Goal: Task Accomplishment & Management: Use online tool/utility

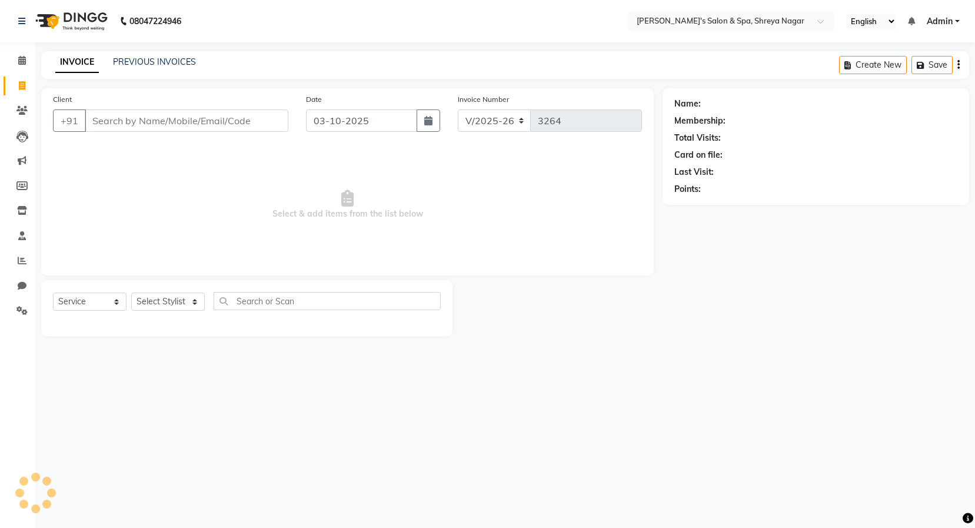
select select "7591"
select select "service"
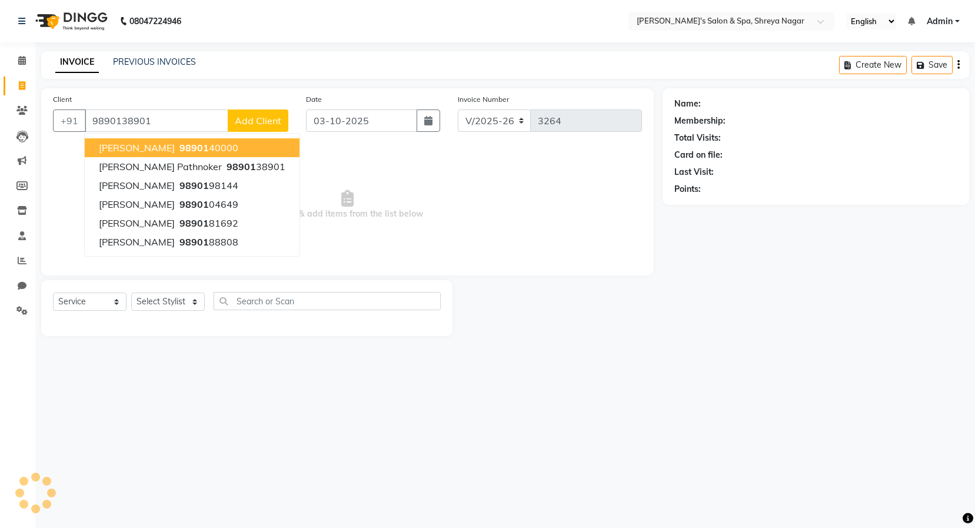
type input "9890138901"
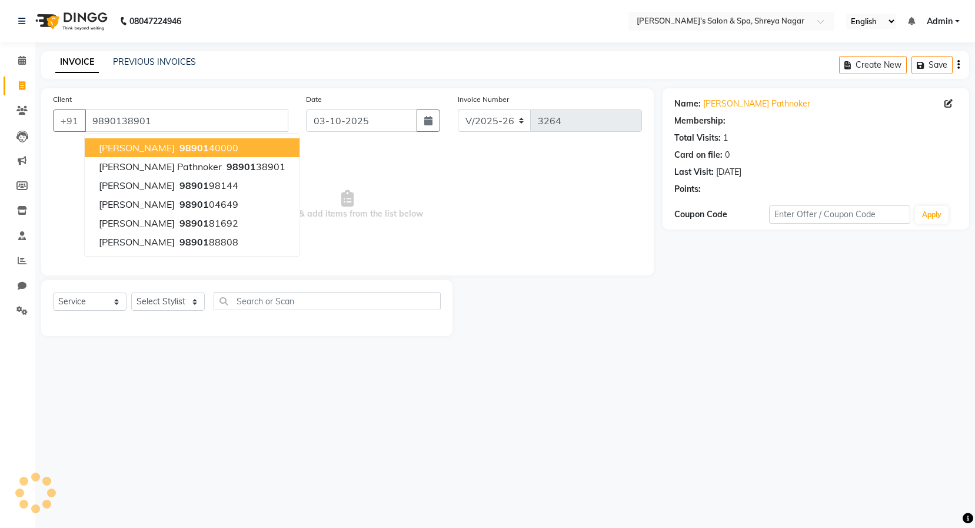
select select "1: Object"
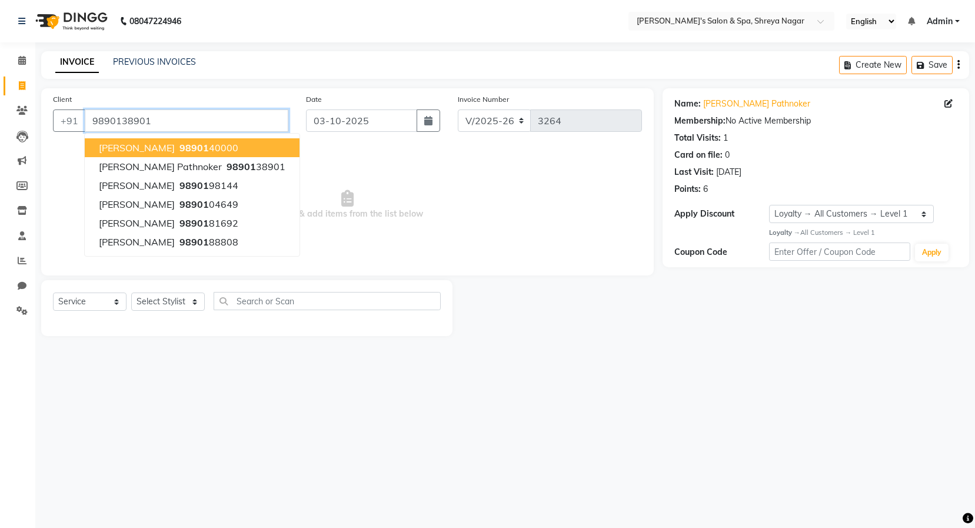
click at [221, 118] on input "9890138901" at bounding box center [187, 120] width 204 height 22
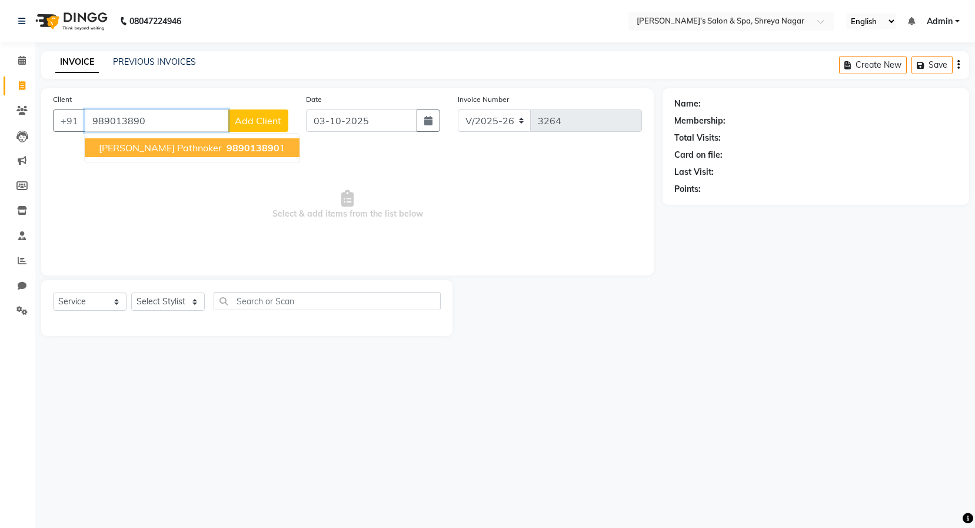
click at [227, 149] on span "989013890" at bounding box center [253, 148] width 53 height 12
type input "9890138901"
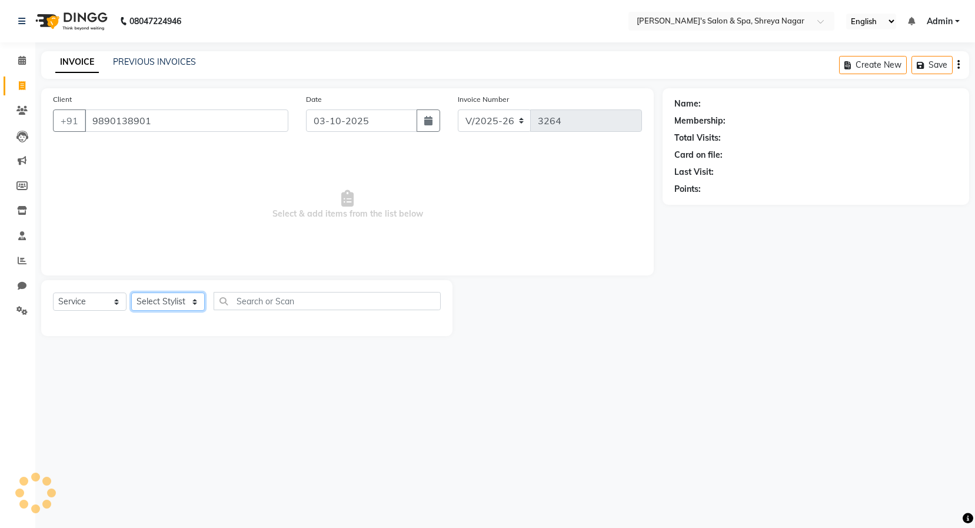
drag, startPoint x: 187, startPoint y: 301, endPoint x: 177, endPoint y: 305, distance: 10.6
click at [185, 301] on select "Select Stylist [PERSON_NAME] [PERSON_NAME] [PERSON_NAME] Product Reception" at bounding box center [168, 301] width 74 height 18
select select "67480"
click at [131, 292] on select "Select Stylist [PERSON_NAME] [PERSON_NAME] [PERSON_NAME] Product Reception" at bounding box center [168, 301] width 74 height 18
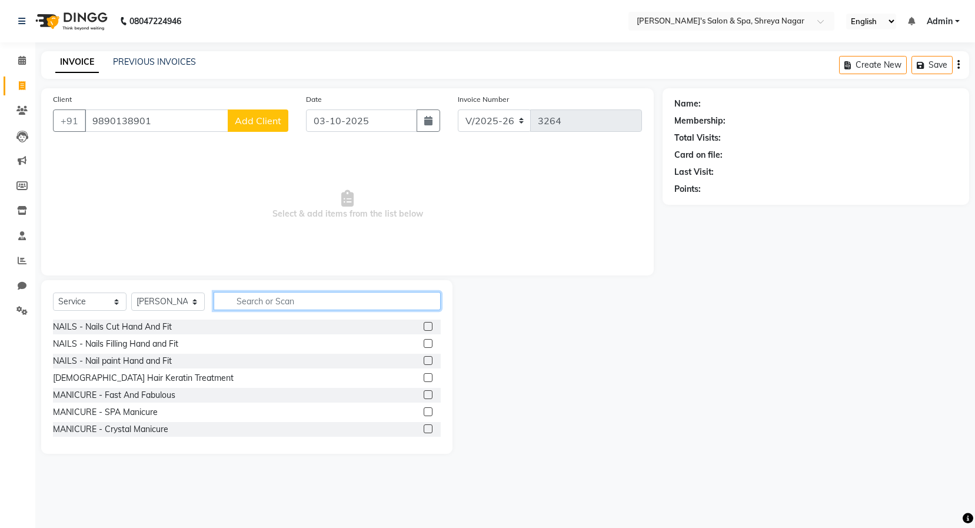
click at [262, 298] on input "text" at bounding box center [327, 301] width 227 height 18
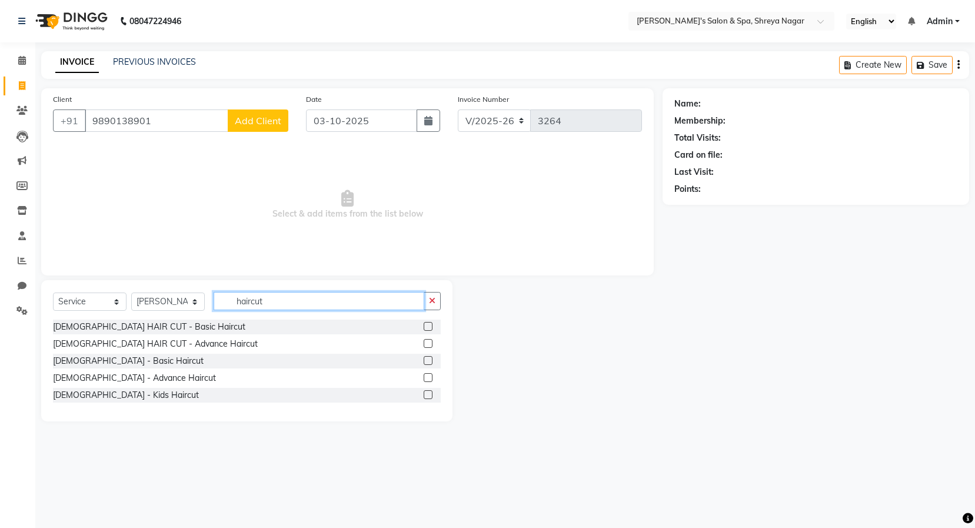
type input "haircut"
click at [430, 360] on label at bounding box center [428, 360] width 9 height 9
click at [430, 360] on input "checkbox" at bounding box center [428, 361] width 8 height 8
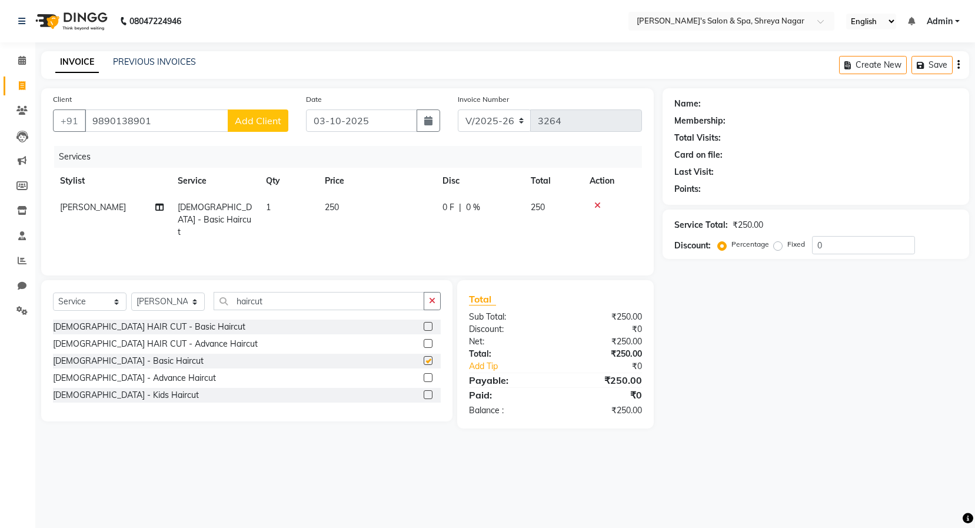
checkbox input "false"
click at [266, 127] on button "Add Client" at bounding box center [258, 120] width 61 height 22
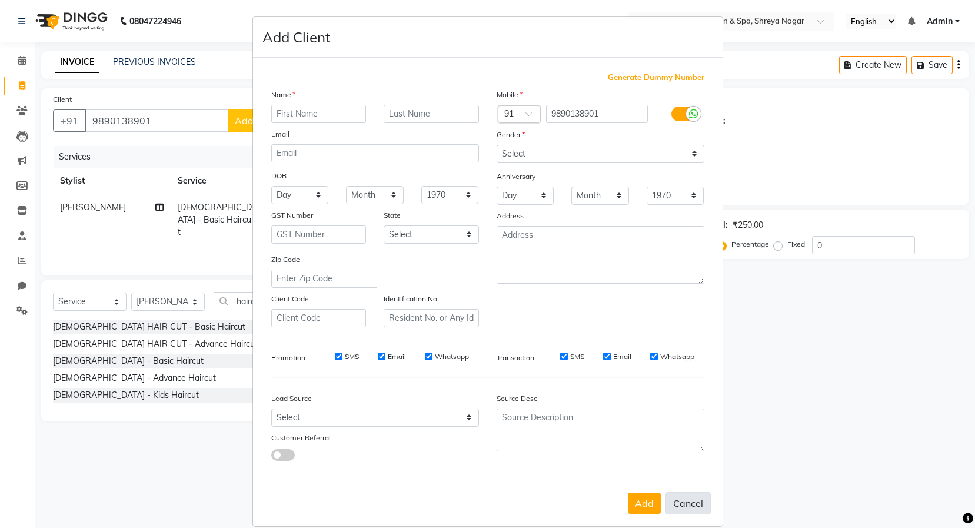
click at [693, 498] on button "Cancel" at bounding box center [688, 503] width 45 height 22
select select
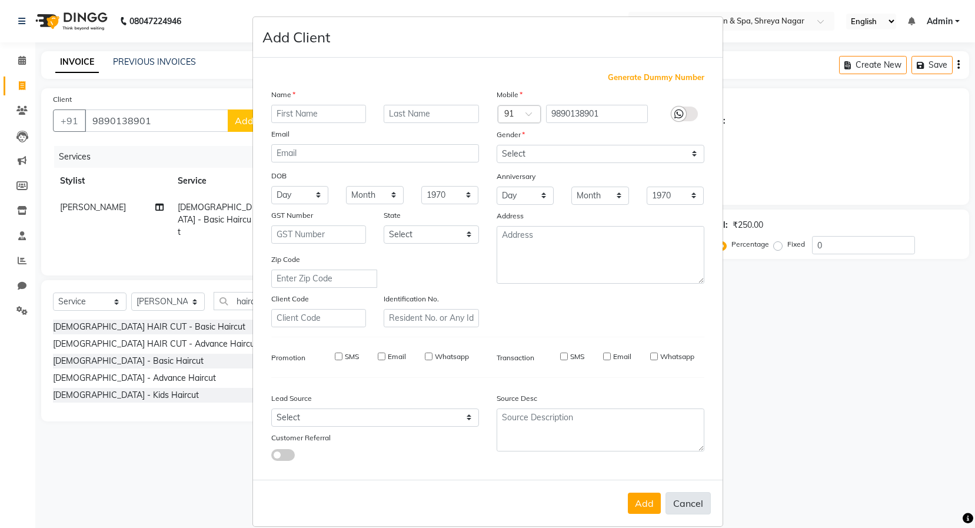
select select
checkbox input "false"
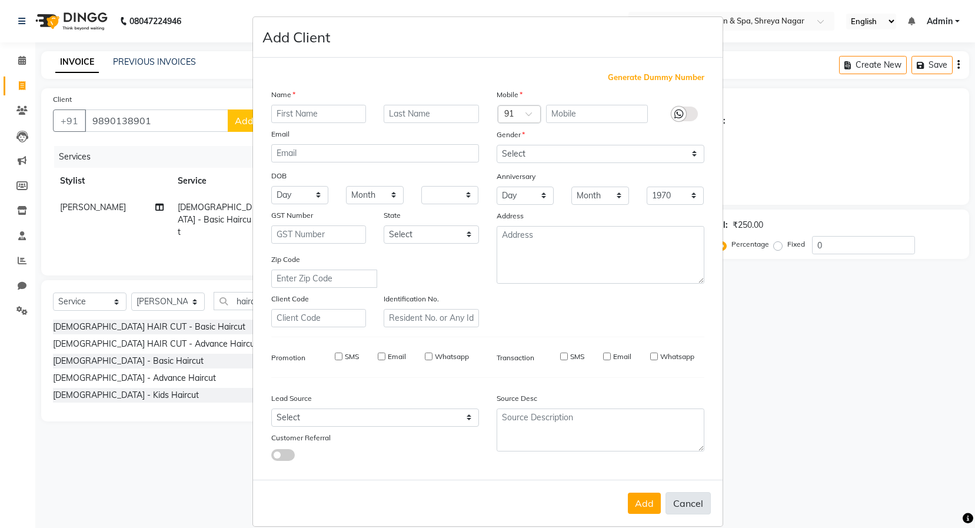
checkbox input "false"
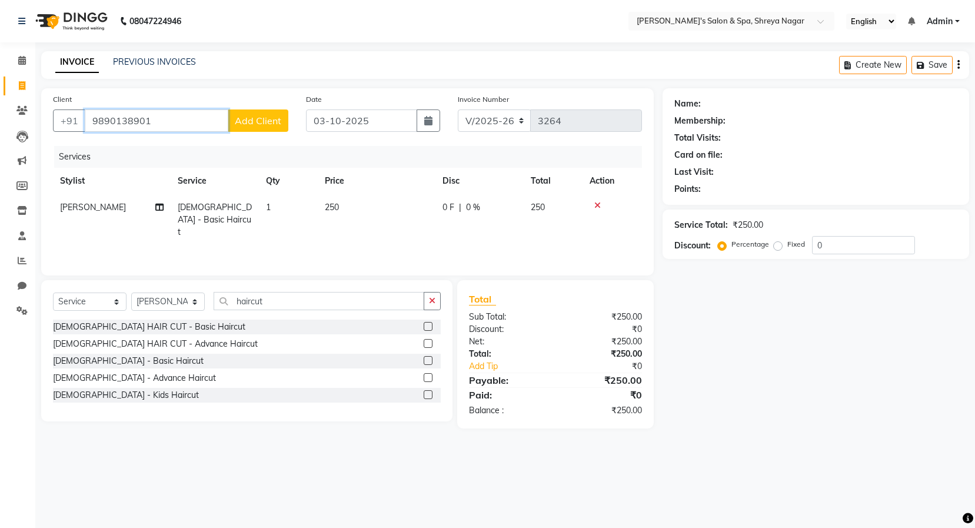
click at [165, 121] on input "9890138901" at bounding box center [157, 120] width 144 height 22
click at [172, 147] on span "[PERSON_NAME] Pathnoker" at bounding box center [160, 148] width 123 height 12
type input "9890138901"
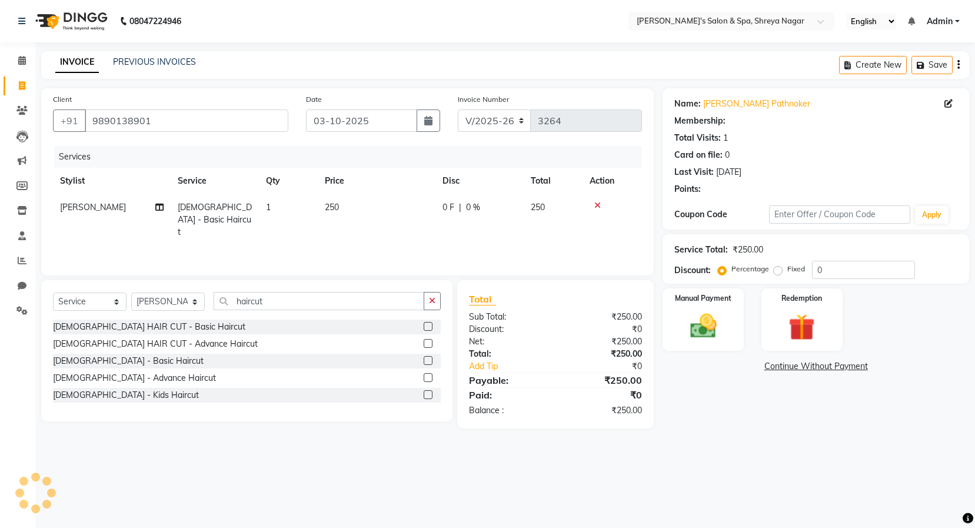
select select "1: Object"
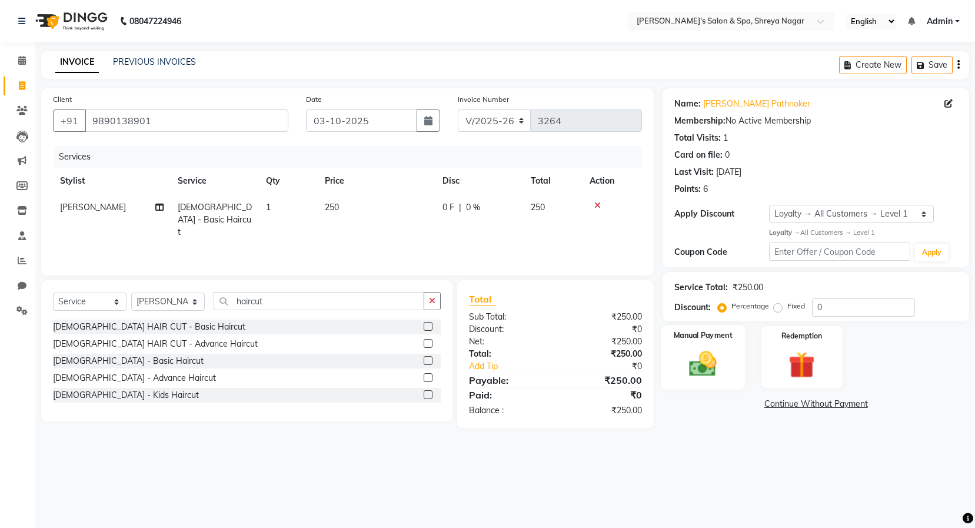
click at [703, 352] on img at bounding box center [703, 364] width 45 height 32
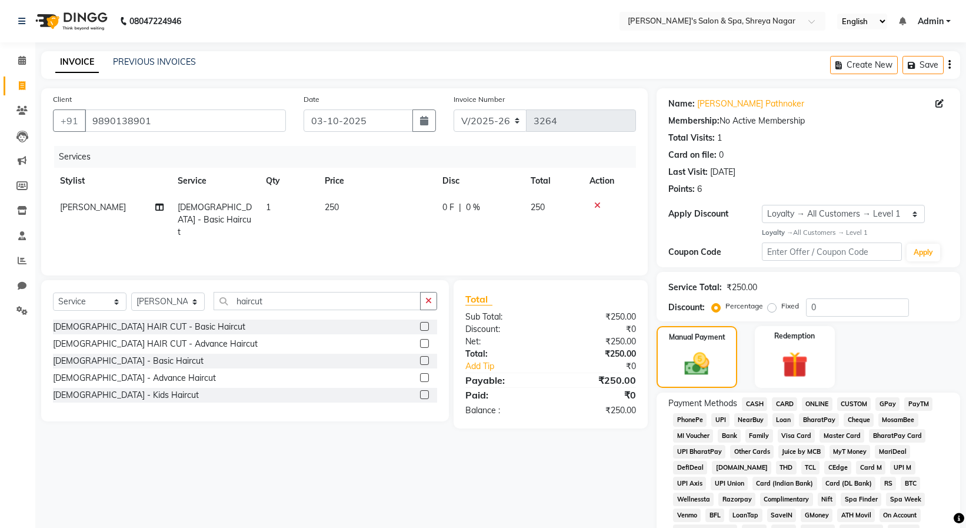
click at [819, 404] on span "ONLINE" at bounding box center [817, 404] width 31 height 14
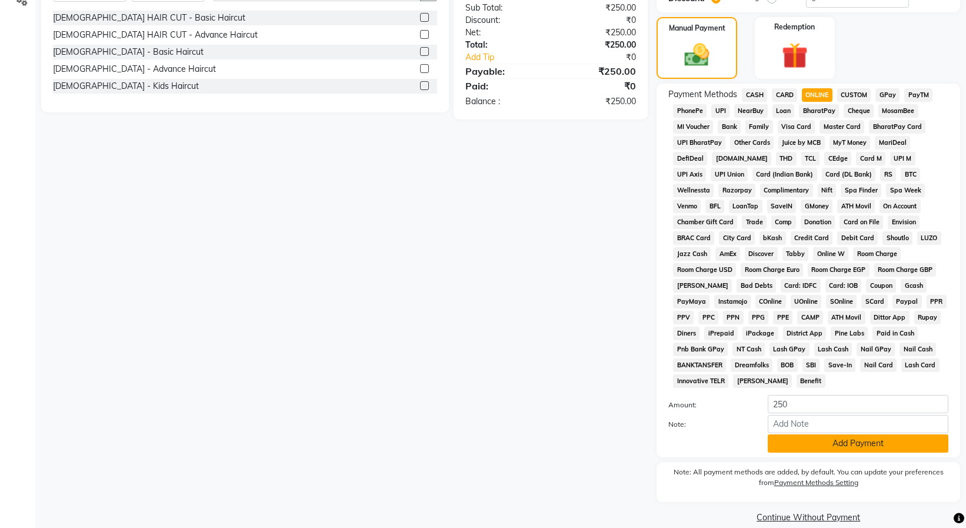
click at [833, 434] on button "Add Payment" at bounding box center [858, 443] width 181 height 18
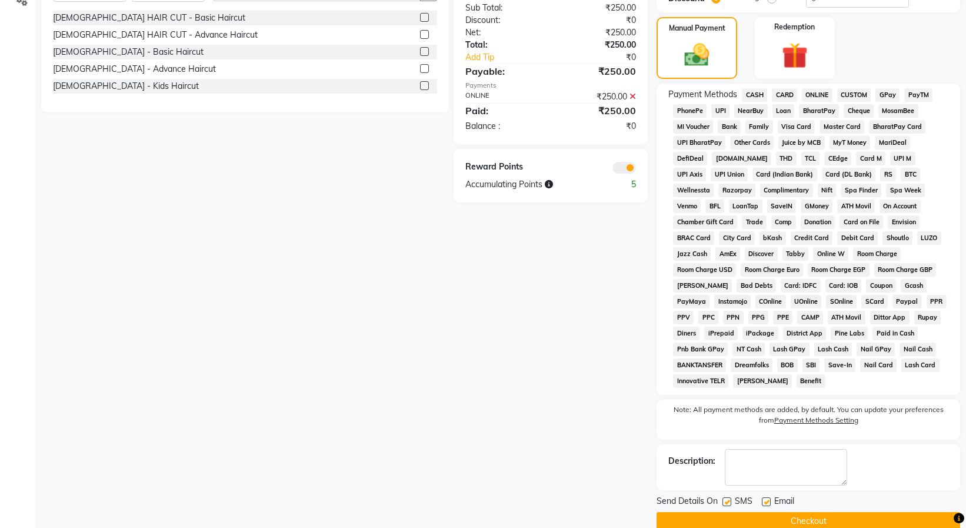
click at [829, 512] on button "Checkout" at bounding box center [809, 521] width 304 height 18
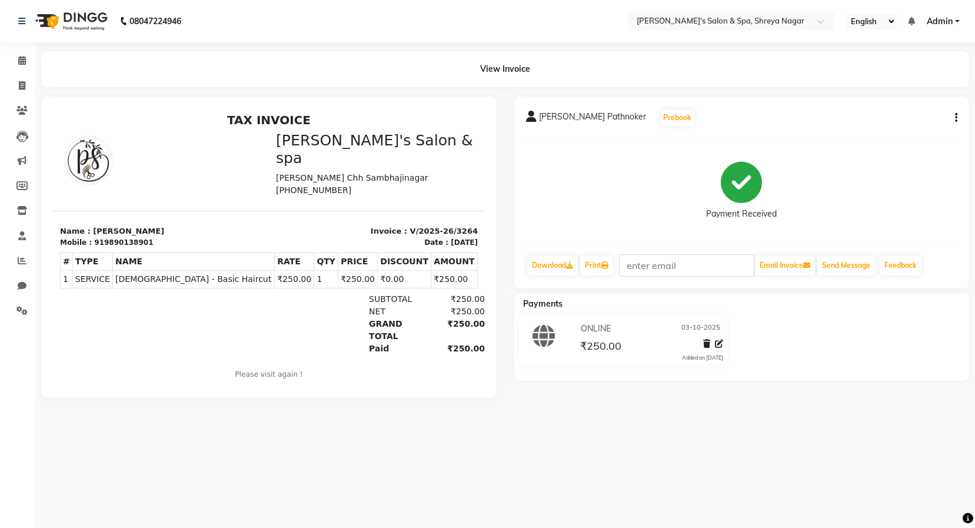
click at [960, 258] on div "[PERSON_NAME] Pathnoker Prebook Payment Received Download Print Email Invoice S…" at bounding box center [741, 193] width 455 height 192
click at [19, 81] on icon at bounding box center [22, 85] width 6 height 9
select select "service"
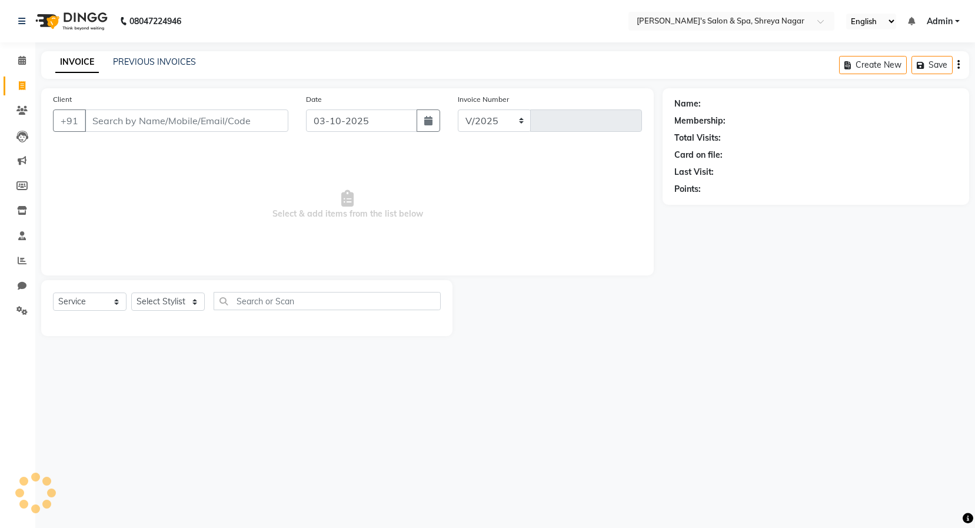
select select "7591"
type input "3265"
click at [131, 124] on input "Client" at bounding box center [187, 120] width 204 height 22
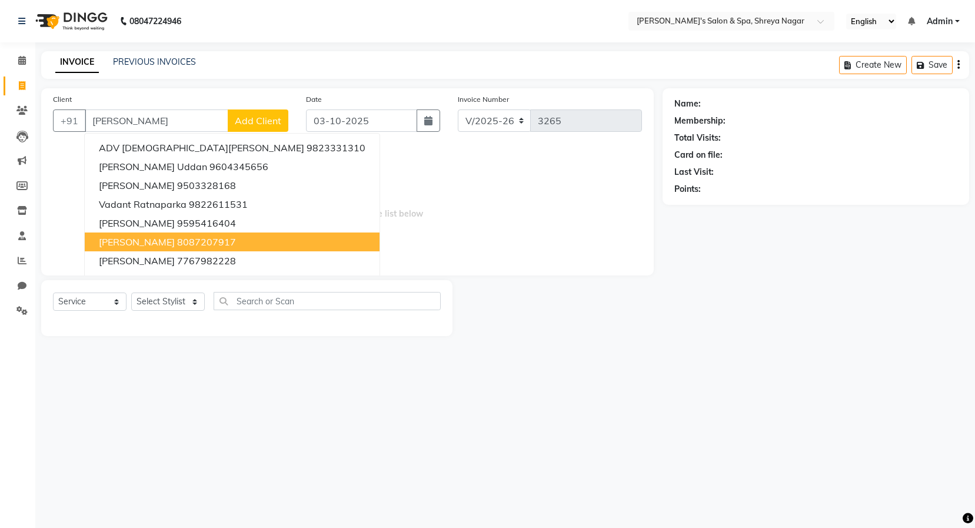
click at [177, 243] on ngb-highlight "8087207917" at bounding box center [206, 242] width 59 height 12
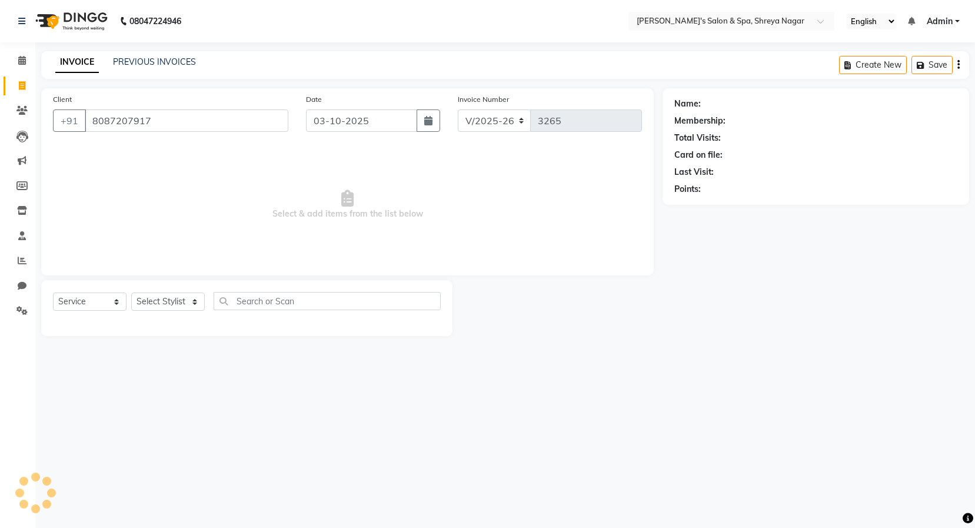
type input "8087207917"
select select "1: Object"
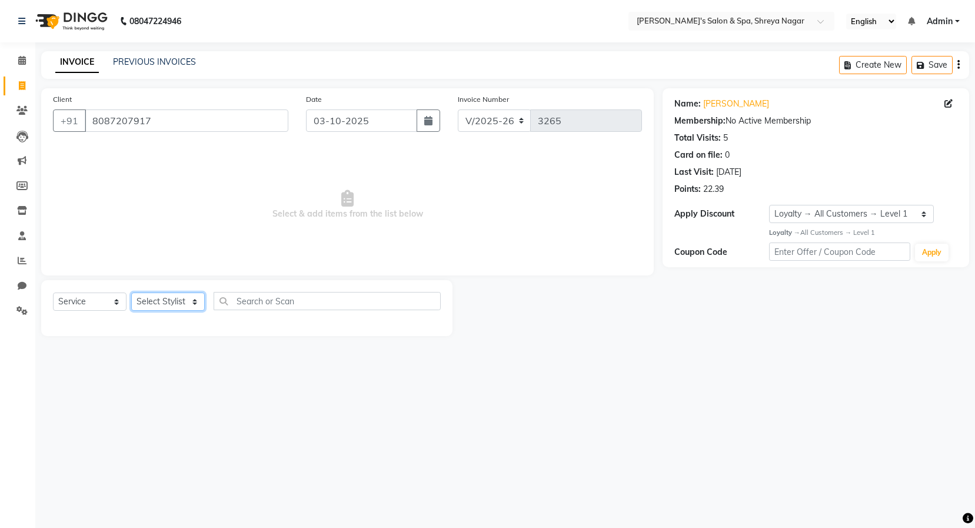
click at [171, 305] on select "Select Stylist [PERSON_NAME] [PERSON_NAME] [PERSON_NAME] Product Reception" at bounding box center [168, 301] width 74 height 18
select select "67478"
click at [131, 292] on select "Select Stylist [PERSON_NAME] [PERSON_NAME] [PERSON_NAME] Product Reception" at bounding box center [168, 301] width 74 height 18
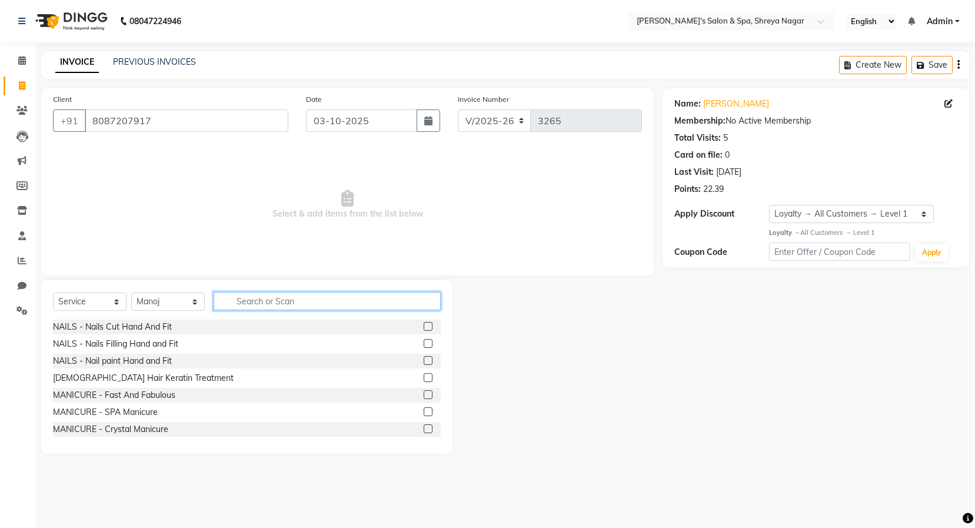
click at [315, 302] on input "text" at bounding box center [327, 301] width 227 height 18
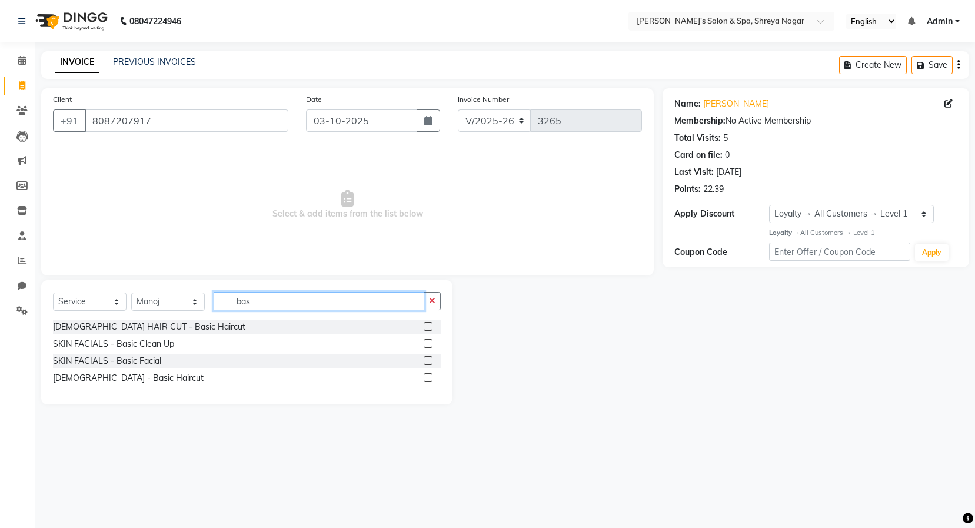
type input "bas"
click at [427, 375] on label at bounding box center [428, 377] width 9 height 9
click at [427, 375] on input "checkbox" at bounding box center [428, 378] width 8 height 8
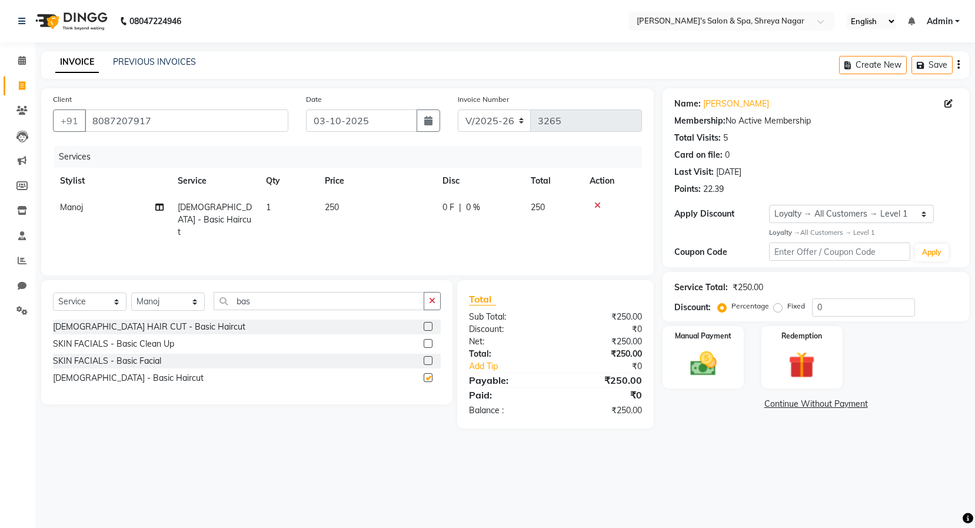
checkbox input "false"
click at [362, 208] on td "250" at bounding box center [377, 219] width 118 height 51
select select "67478"
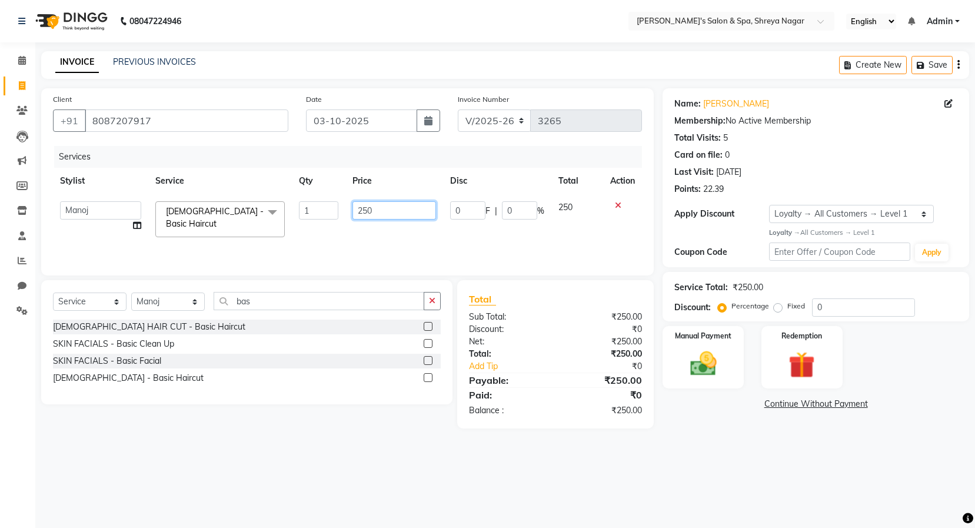
click at [387, 207] on input "250" at bounding box center [394, 210] width 84 height 18
type input "2"
type input "300"
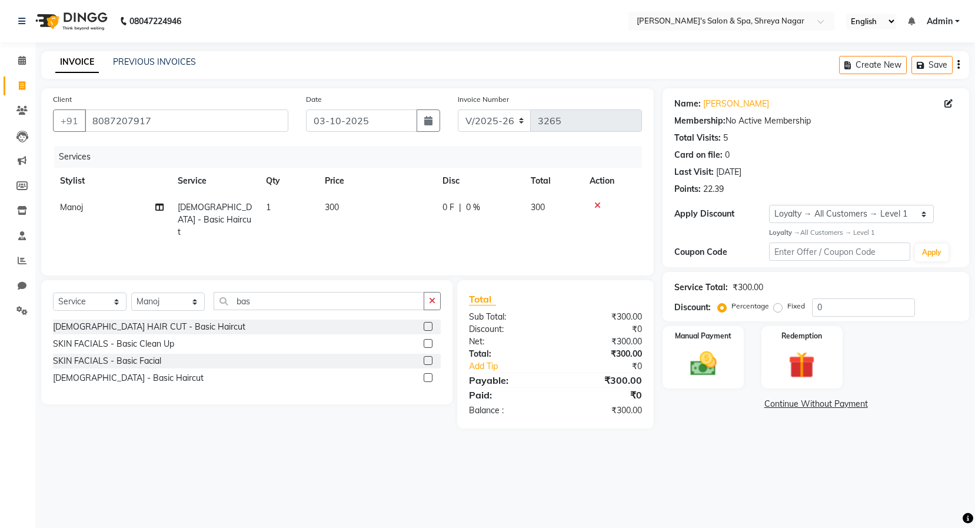
click at [707, 474] on div "08047224946 Select Location × [PERSON_NAME]'s Salon & Spa, Shreya Nagar English…" at bounding box center [487, 264] width 975 height 528
click at [721, 383] on div "Manual Payment" at bounding box center [703, 357] width 84 height 65
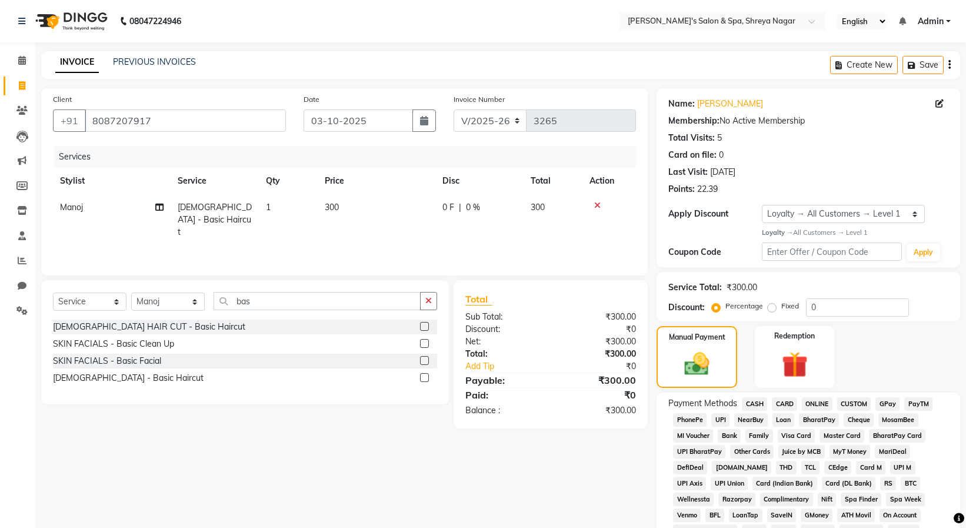
click at [812, 402] on span "ONLINE" at bounding box center [817, 404] width 31 height 14
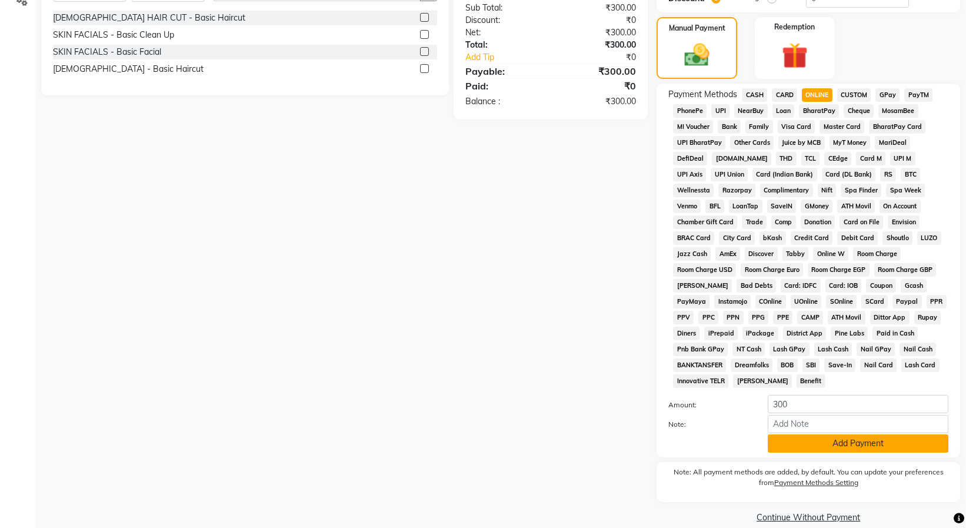
click at [829, 434] on button "Add Payment" at bounding box center [858, 443] width 181 height 18
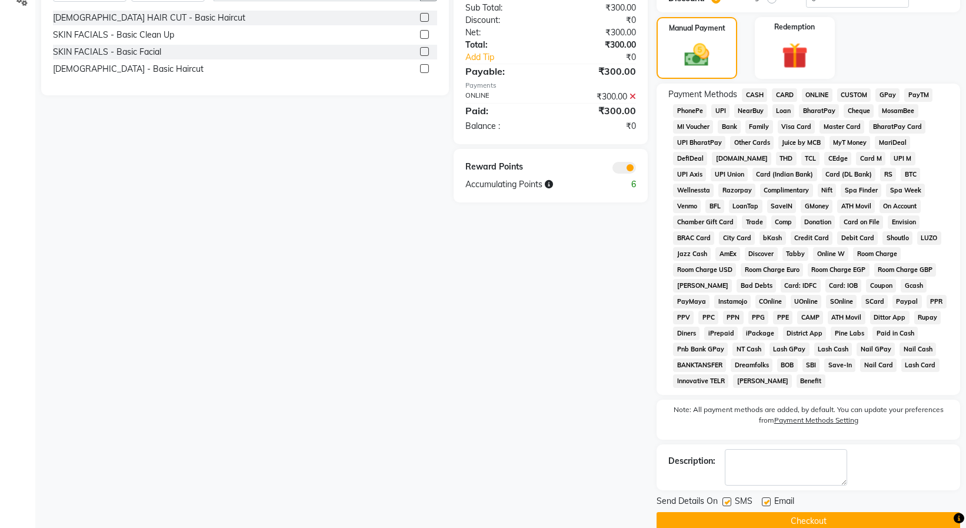
scroll to position [313, 0]
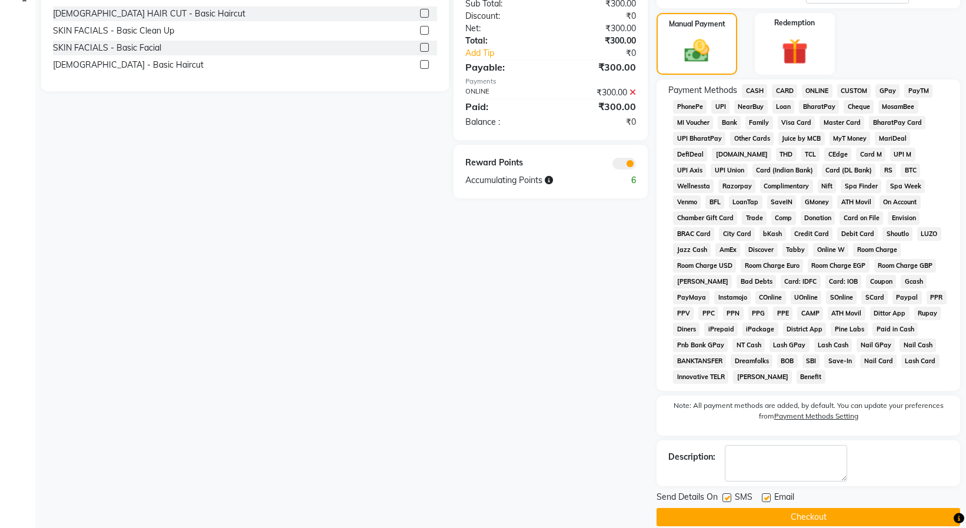
click at [823, 508] on button "Checkout" at bounding box center [809, 517] width 304 height 18
